Goal: Task Accomplishment & Management: Manage account settings

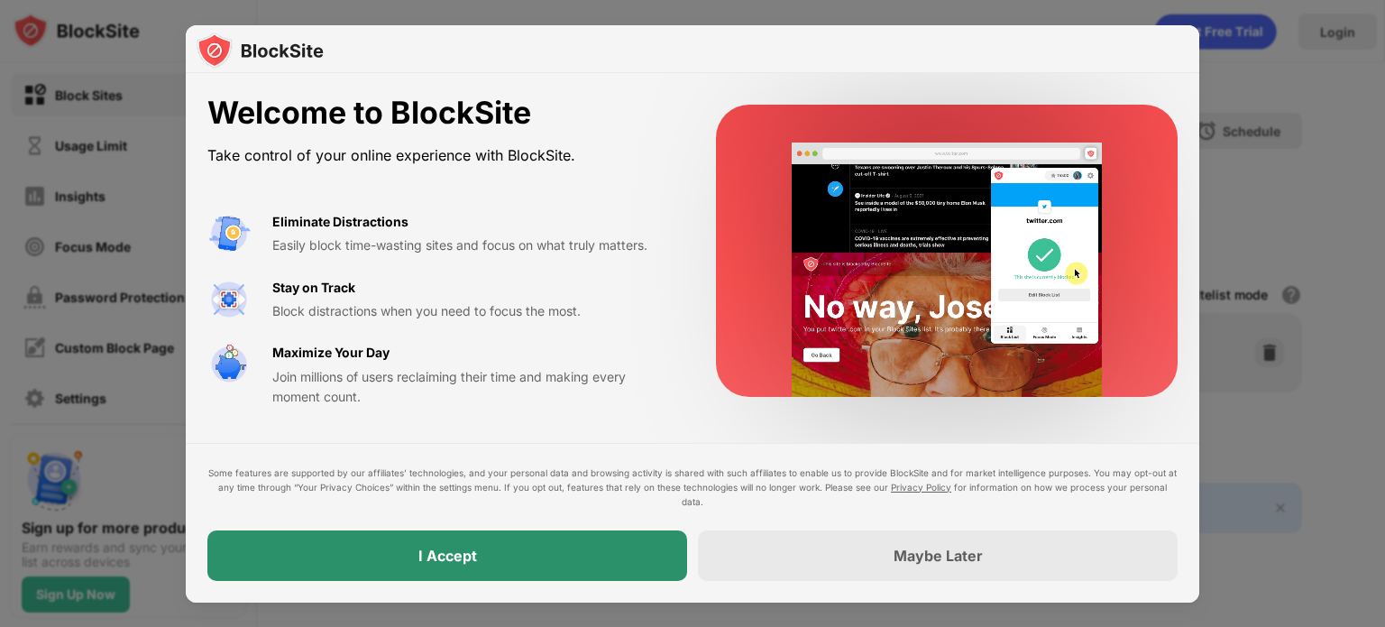
click at [565, 551] on div "I Accept" at bounding box center [447, 555] width 480 height 50
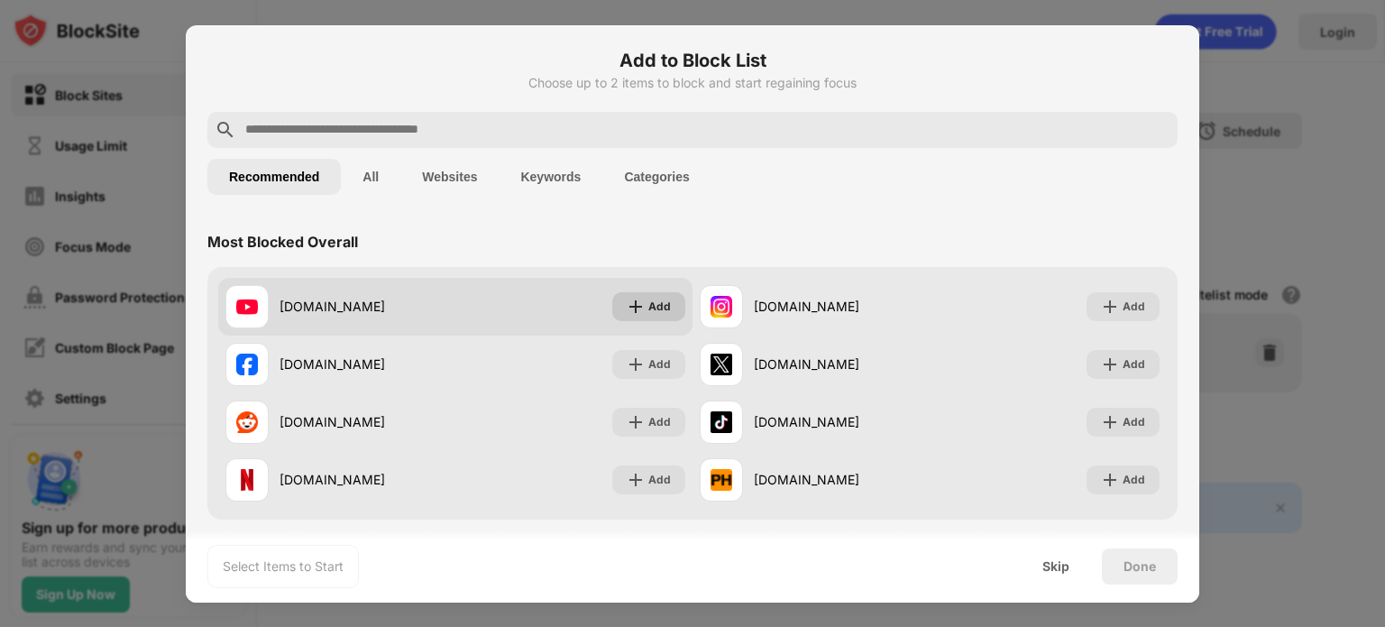
click at [643, 317] on div "Add" at bounding box center [648, 306] width 73 height 29
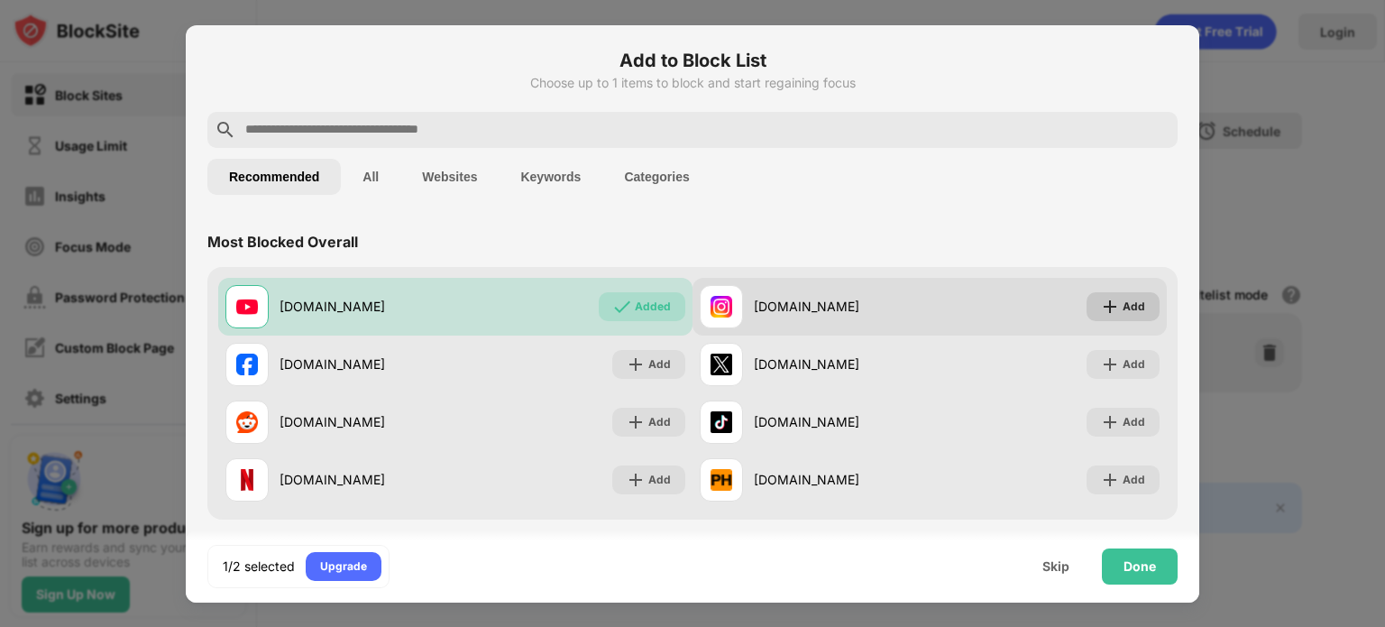
click at [1106, 297] on div "Add" at bounding box center [1122, 306] width 73 height 29
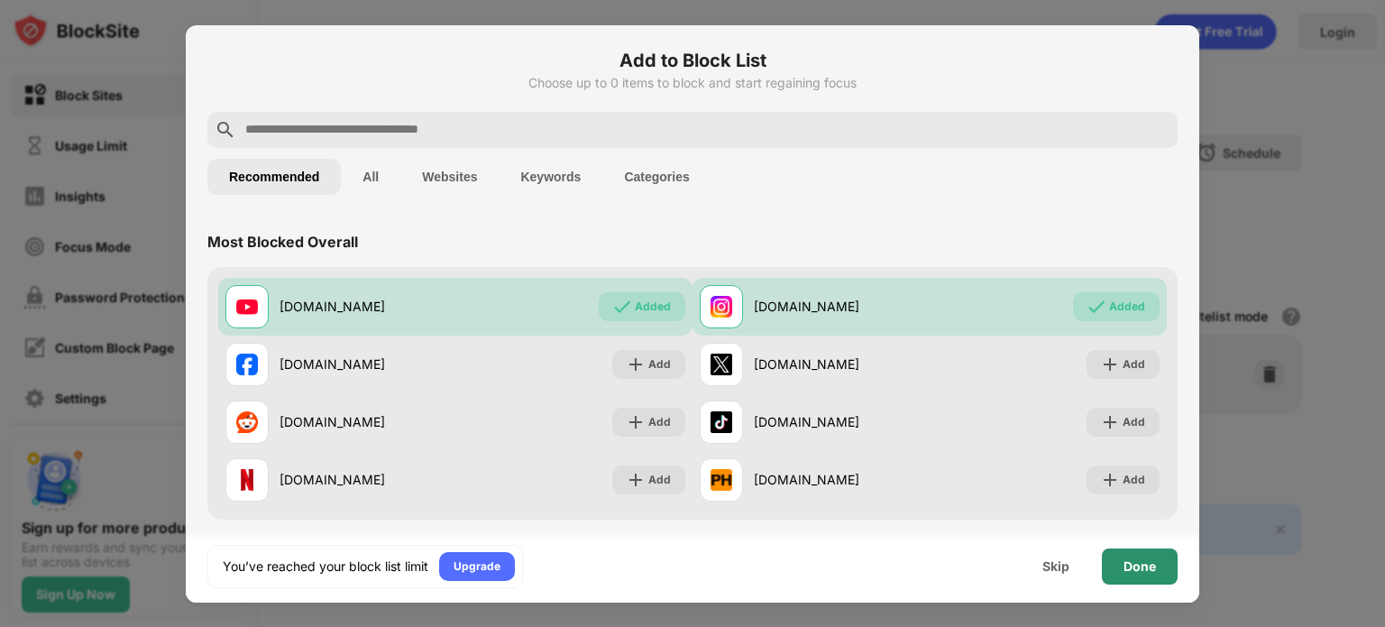
click at [1118, 566] on div "Done" at bounding box center [1140, 566] width 76 height 36
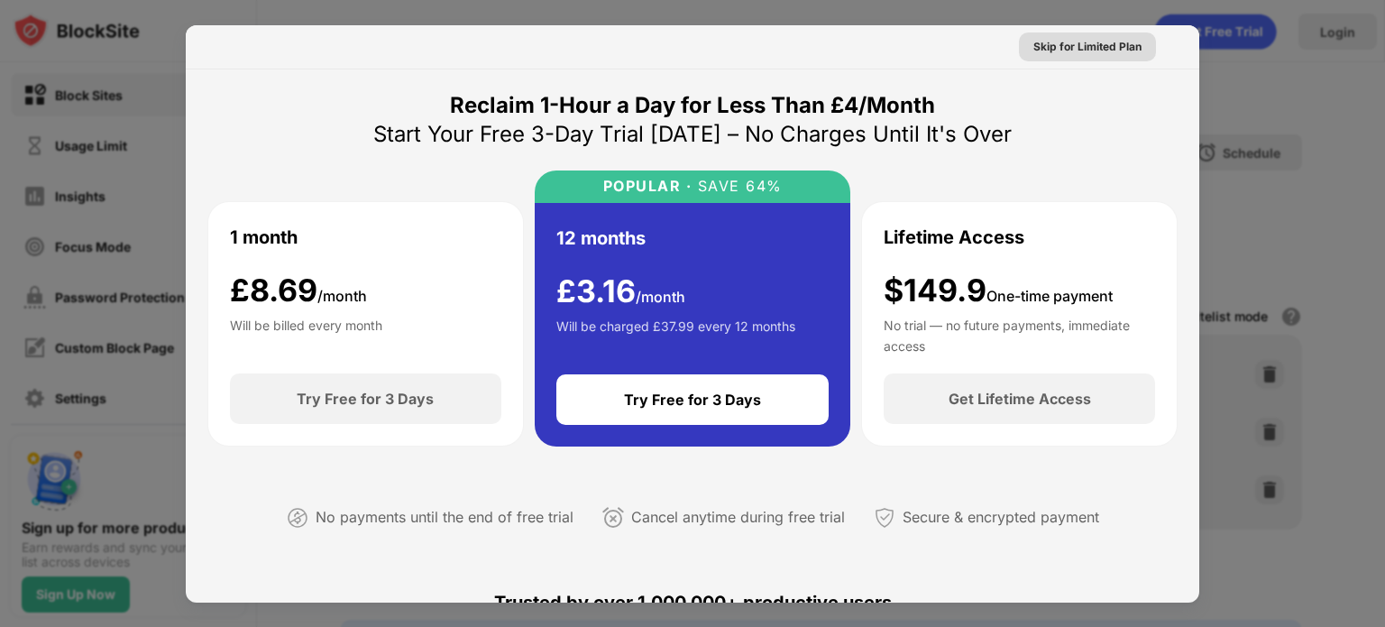
click at [1083, 39] on div "Skip for Limited Plan" at bounding box center [1087, 47] width 108 height 18
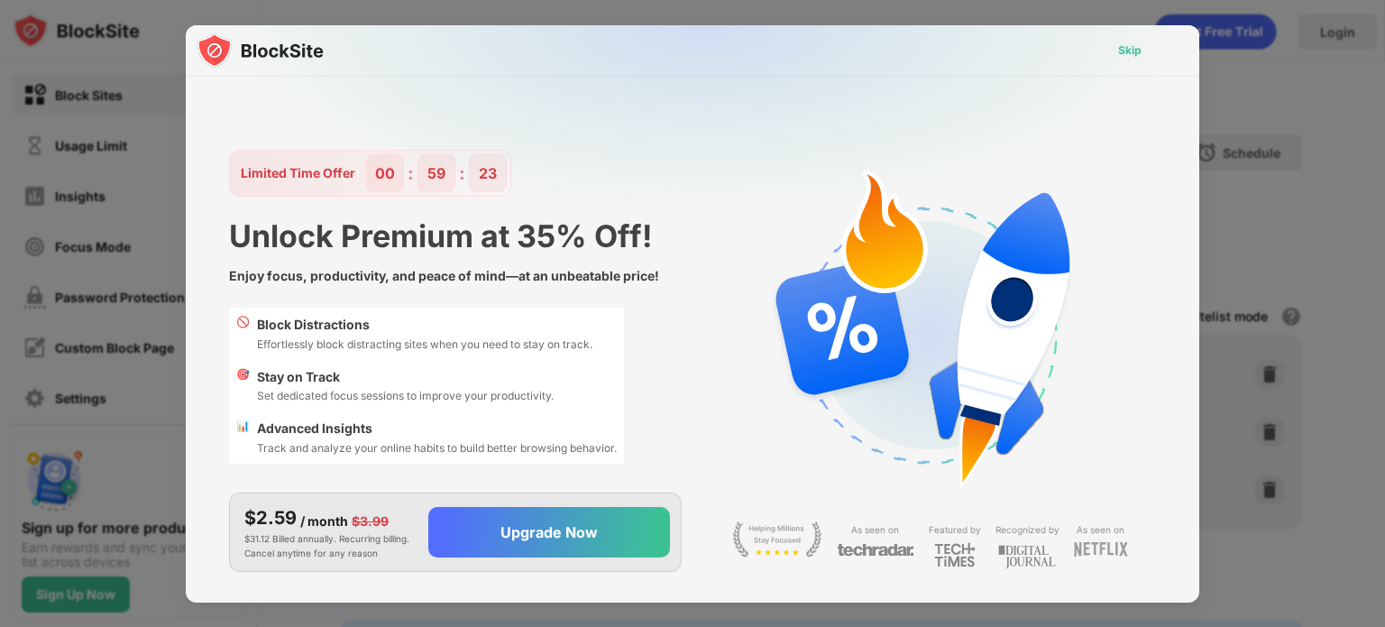
click at [1128, 50] on div "Skip" at bounding box center [1129, 50] width 23 height 18
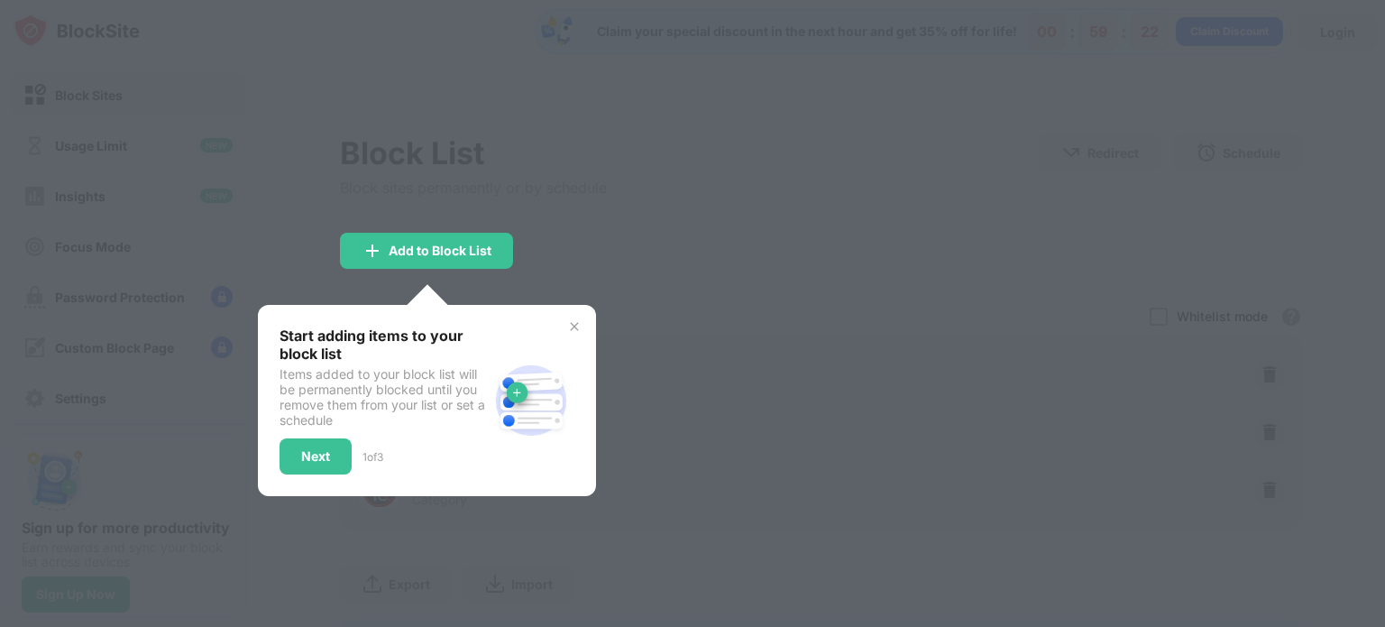
click at [572, 320] on img at bounding box center [574, 326] width 14 height 14
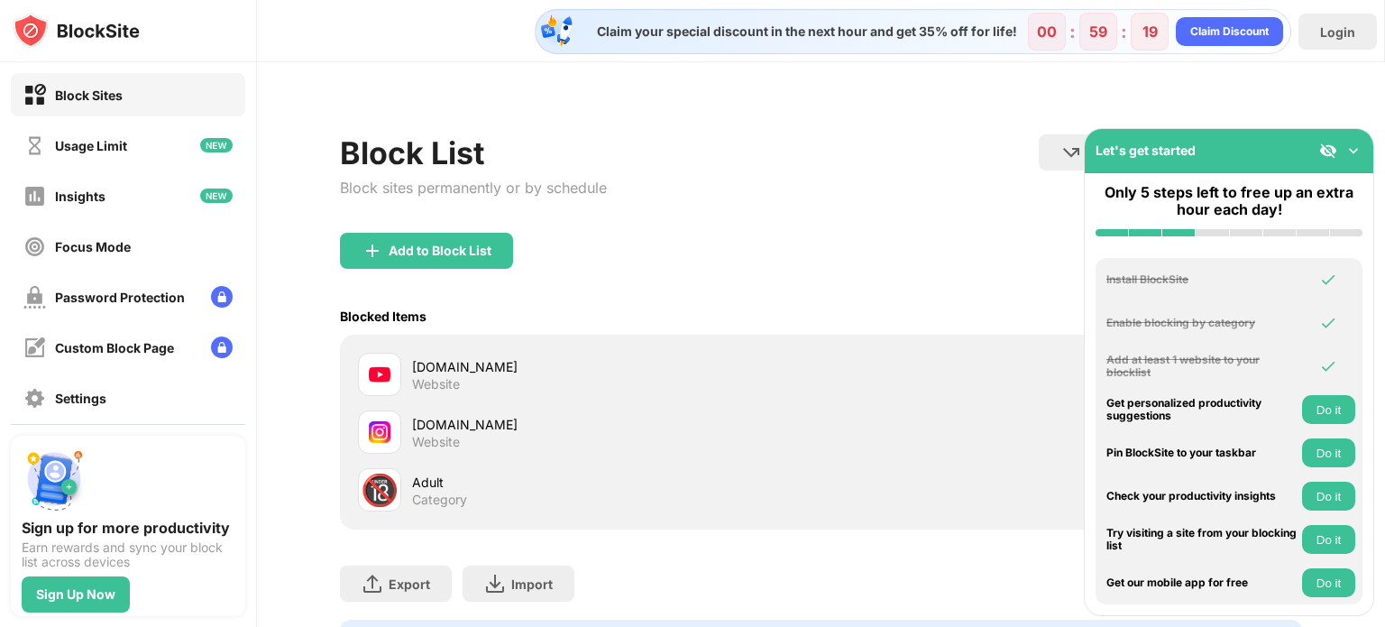
click at [1359, 151] on img at bounding box center [1353, 151] width 18 height 18
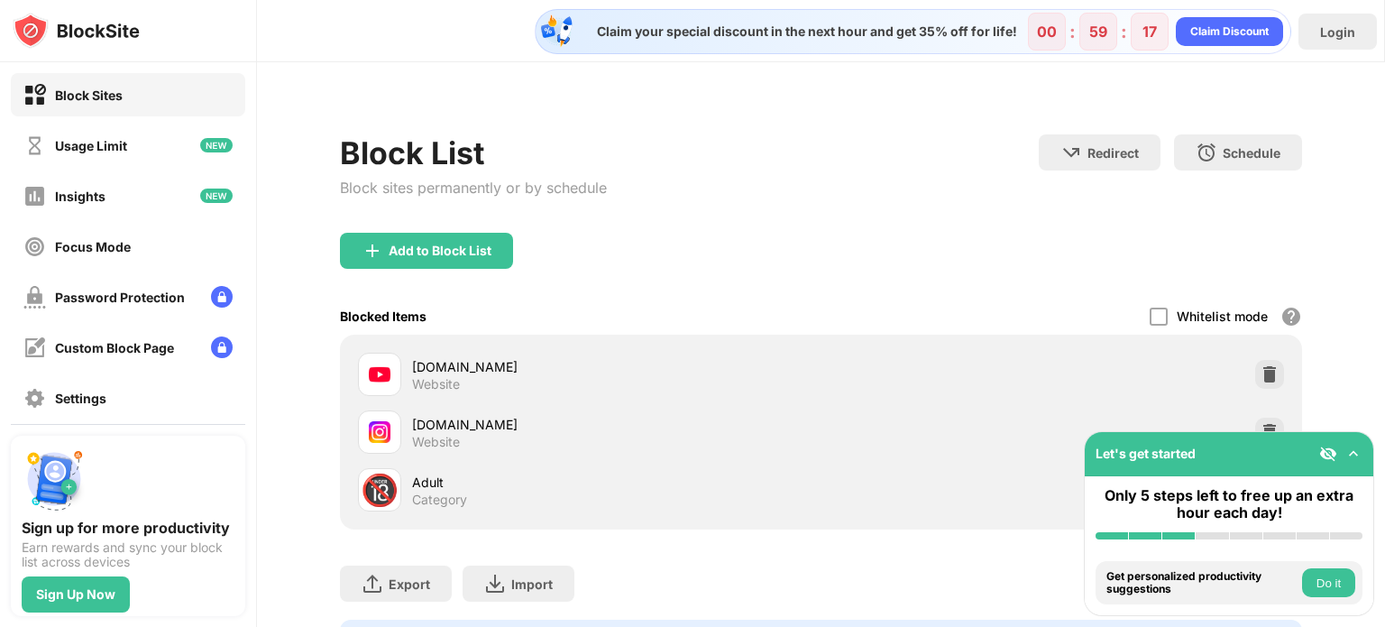
scroll to position [105, 0]
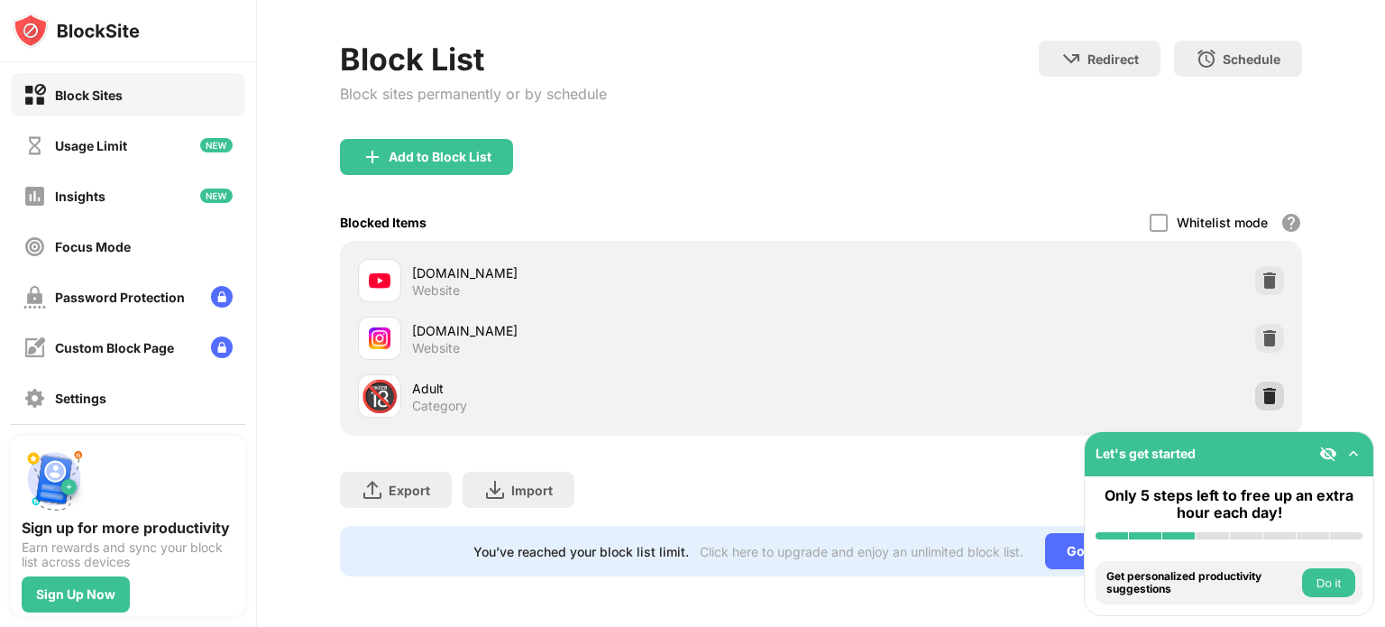
click at [1261, 387] on img at bounding box center [1269, 396] width 18 height 18
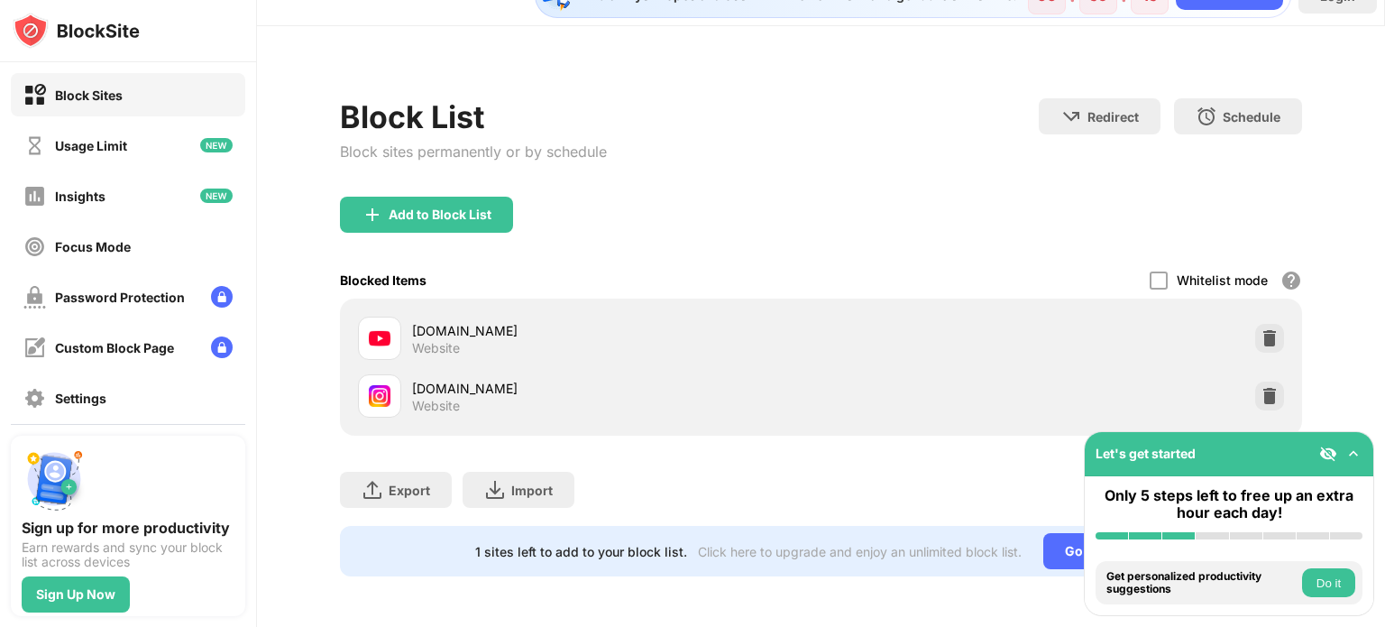
scroll to position [48, 0]
click at [478, 207] on div "Add to Block List" at bounding box center [440, 214] width 103 height 14
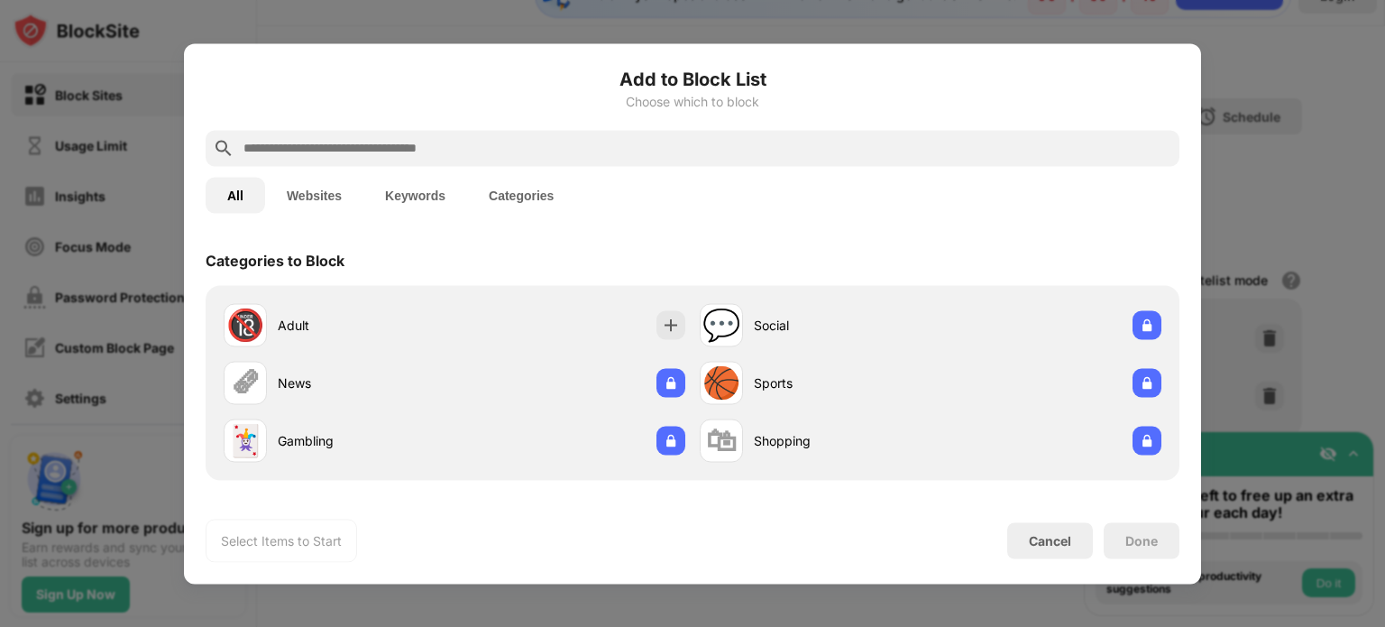
click at [334, 198] on button "Websites" at bounding box center [314, 195] width 98 height 36
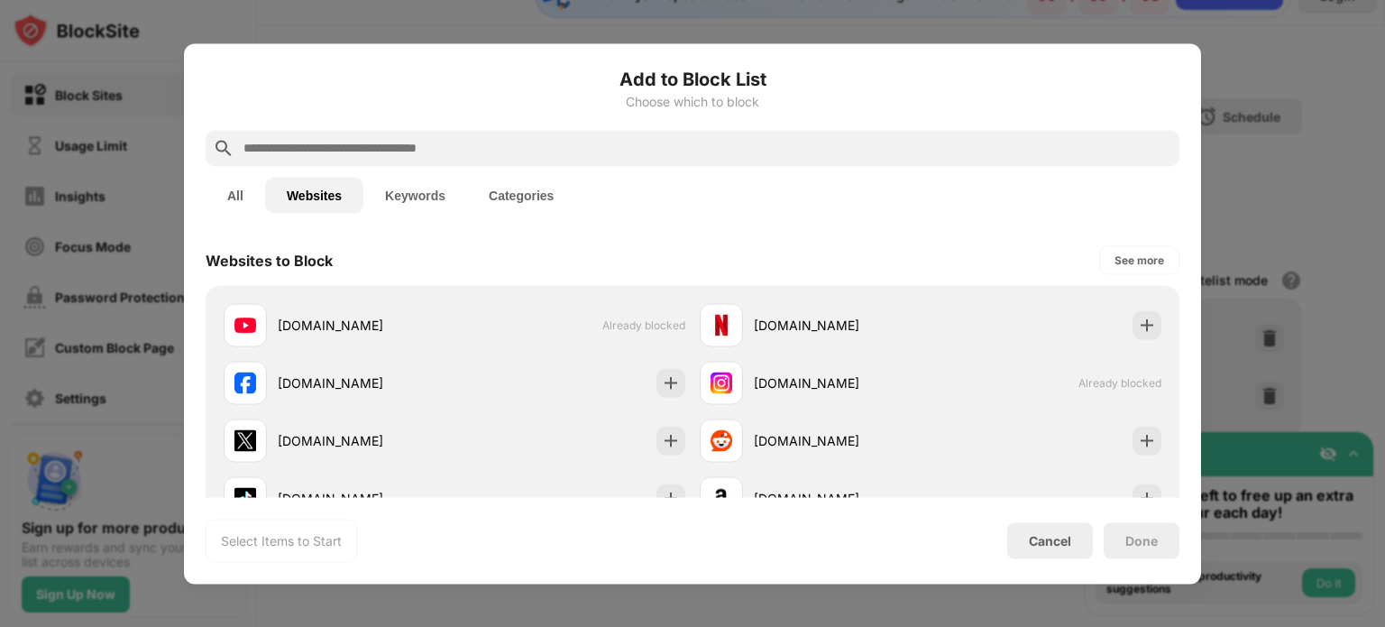
click at [457, 142] on input "text" at bounding box center [707, 148] width 930 height 22
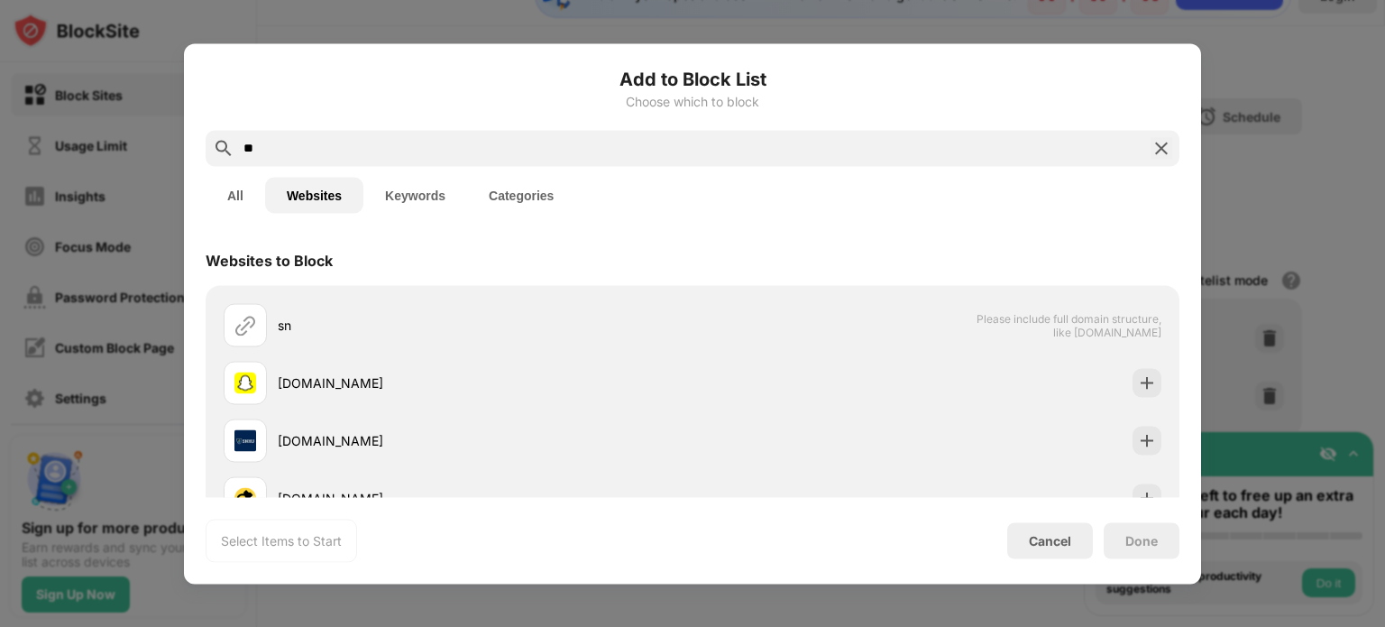
type input "**"
click at [1237, 148] on div at bounding box center [692, 313] width 1385 height 627
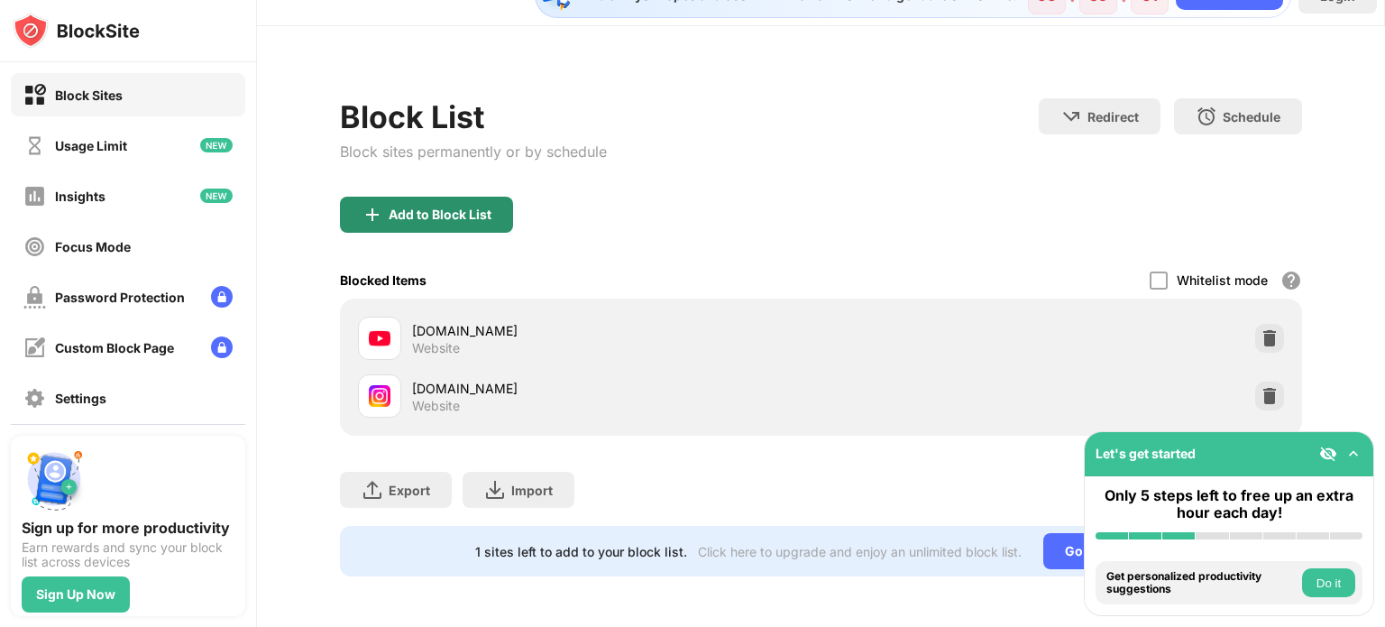
click at [435, 207] on div "Add to Block List" at bounding box center [440, 214] width 103 height 14
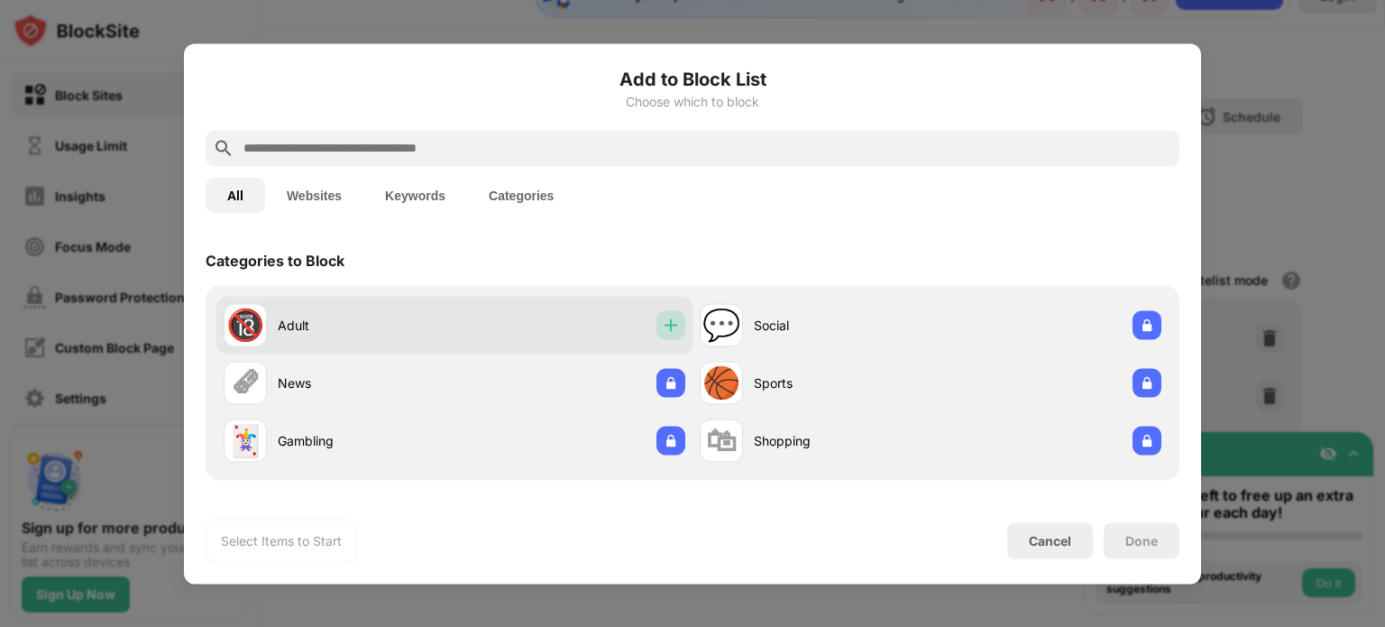
click at [662, 319] on img at bounding box center [671, 325] width 18 height 18
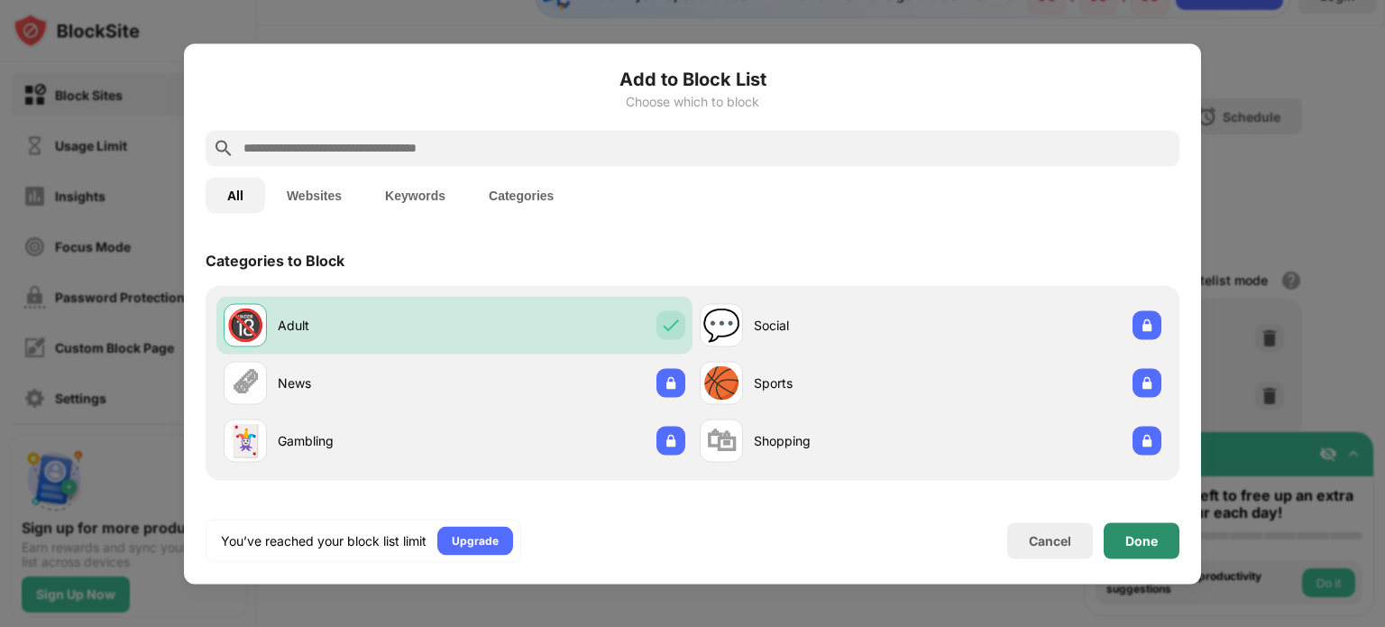
click at [1127, 537] on div "Done" at bounding box center [1141, 540] width 32 height 14
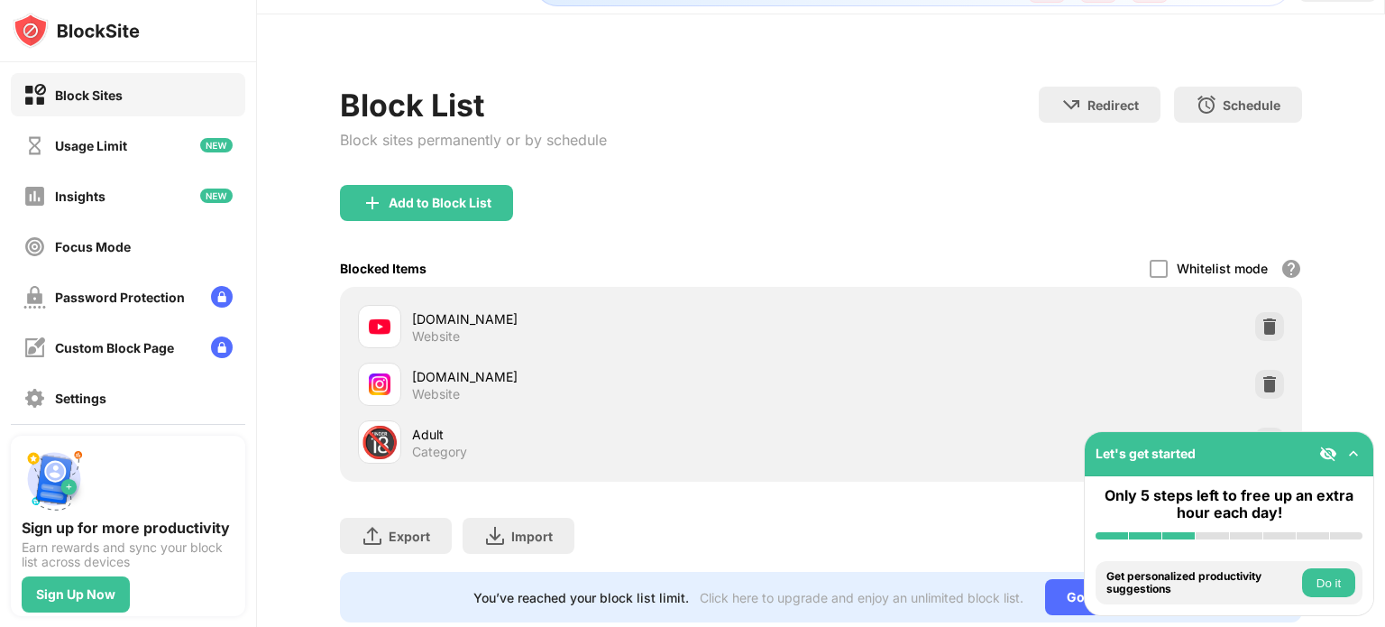
scroll to position [105, 0]
